Goal: Check status: Check status

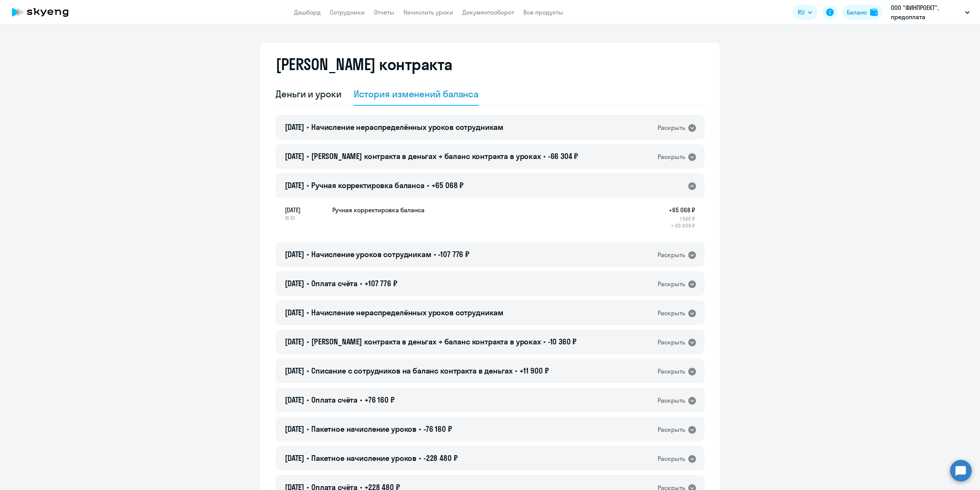
select select "english_adult_not_native_speaker"
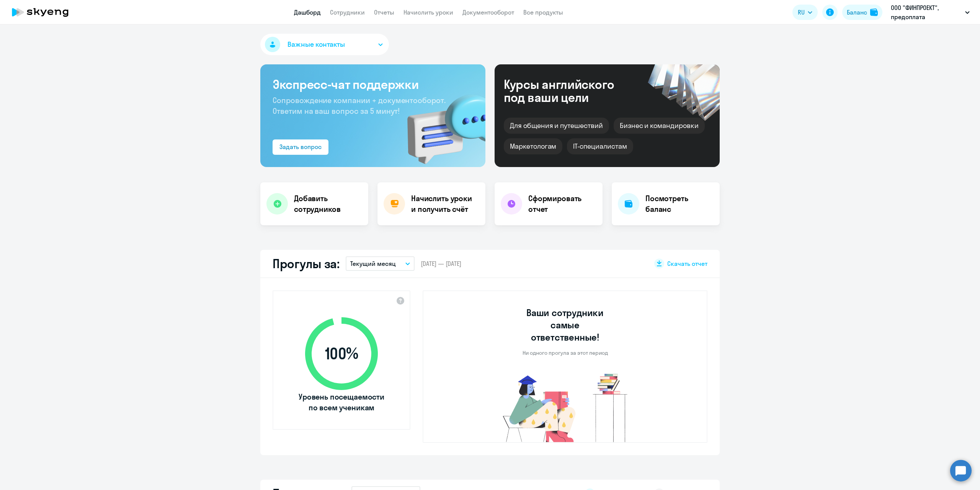
select select "30"
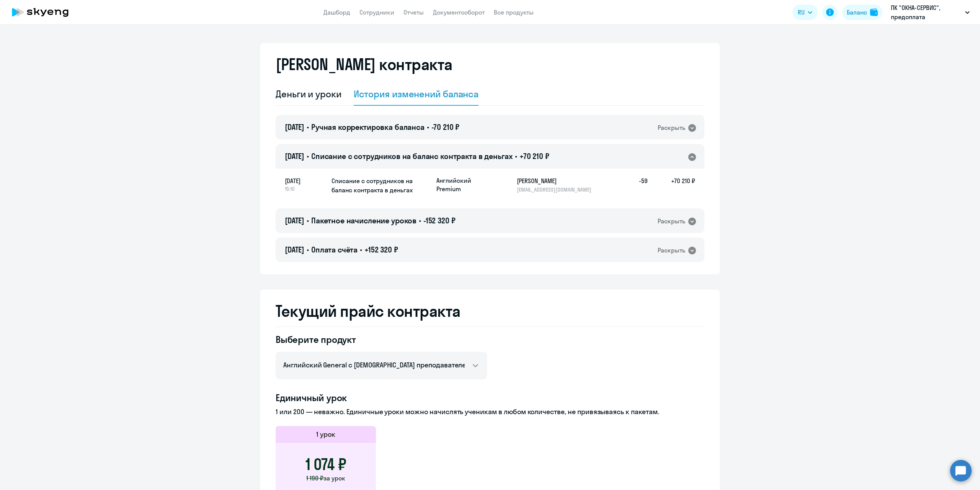
select select "english_adult_not_native_speaker"
click at [314, 95] on div "Деньги и уроки" at bounding box center [309, 94] width 66 height 12
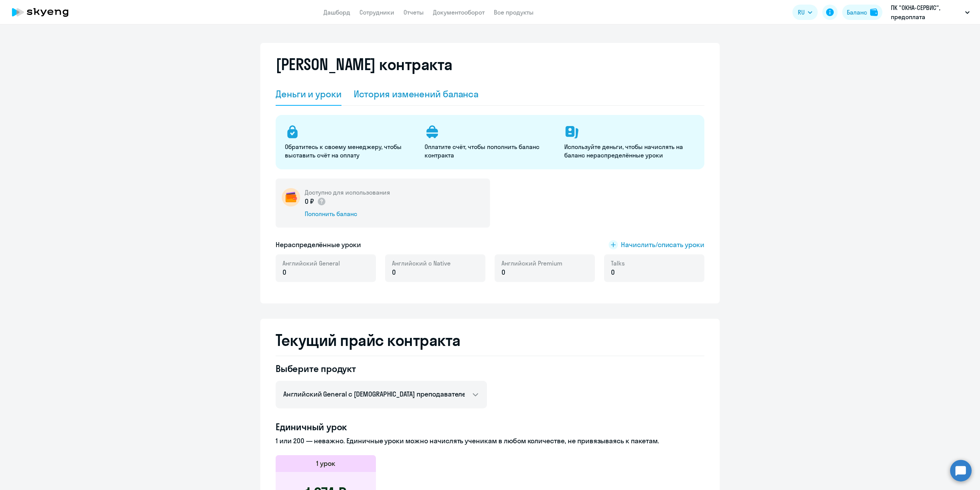
click at [395, 87] on div "История изменений баланса" at bounding box center [416, 94] width 125 height 23
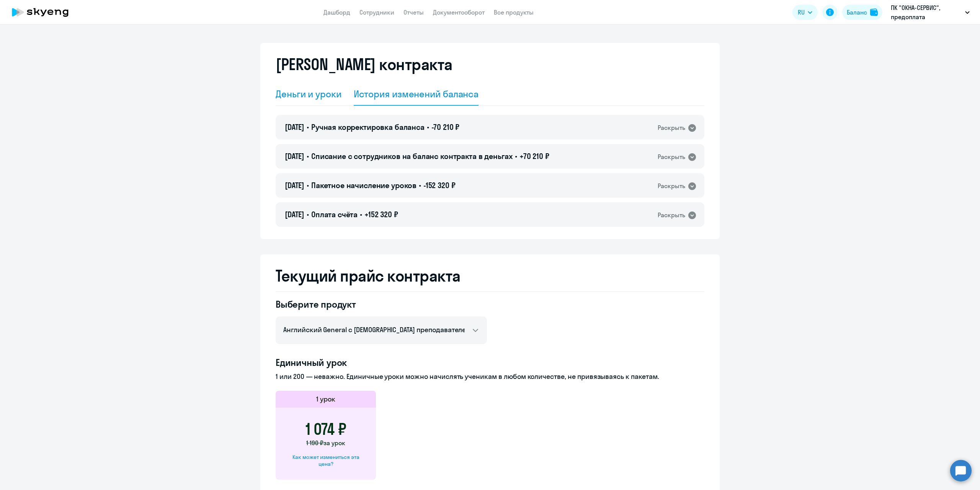
click at [311, 96] on div "Деньги и уроки" at bounding box center [309, 94] width 66 height 12
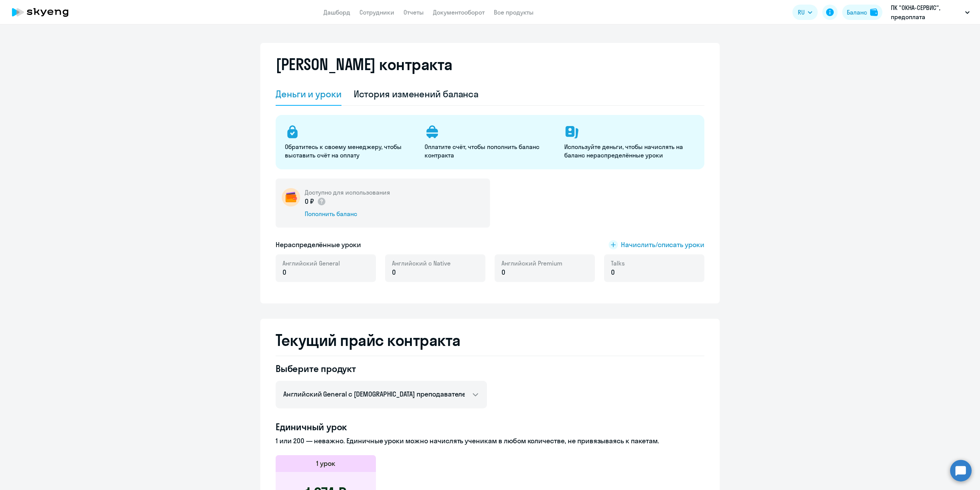
select select "english_adult_not_native_speaker"
click at [382, 98] on div "История изменений баланса" at bounding box center [416, 94] width 125 height 12
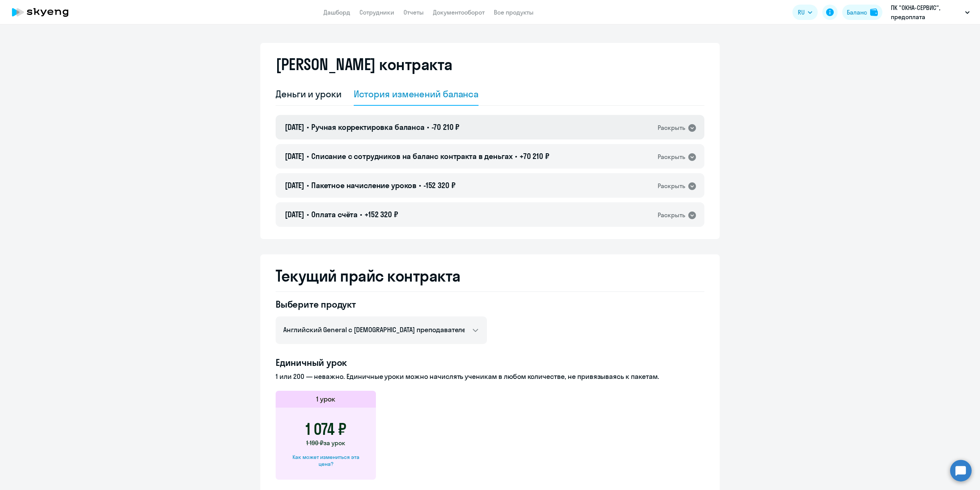
click at [682, 132] on div "Раскрыть" at bounding box center [672, 128] width 28 height 10
